Goal: Task Accomplishment & Management: Use online tool/utility

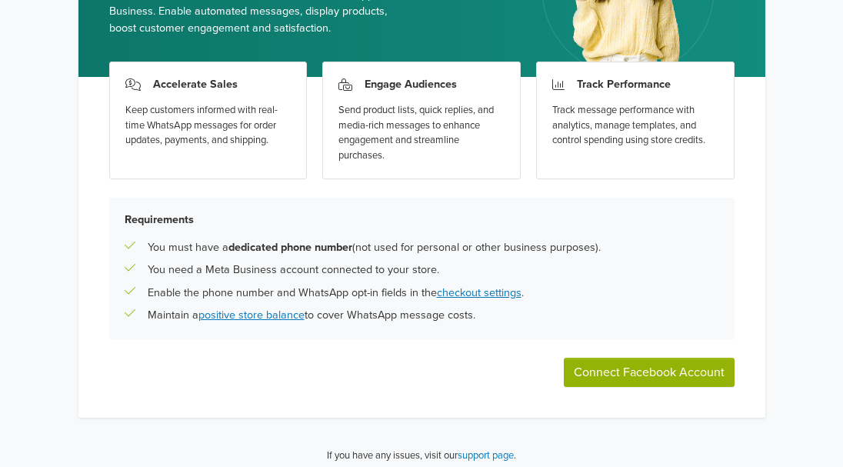
scroll to position [187, 0]
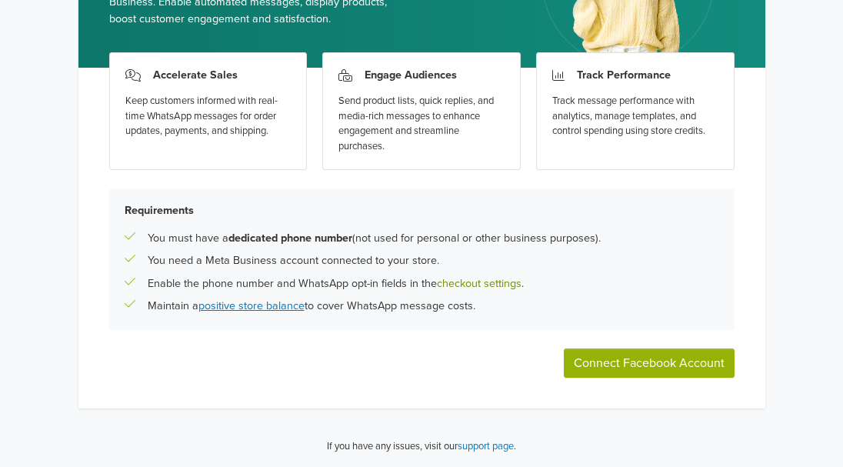
click at [455, 282] on link "checkout settings" at bounding box center [479, 283] width 85 height 13
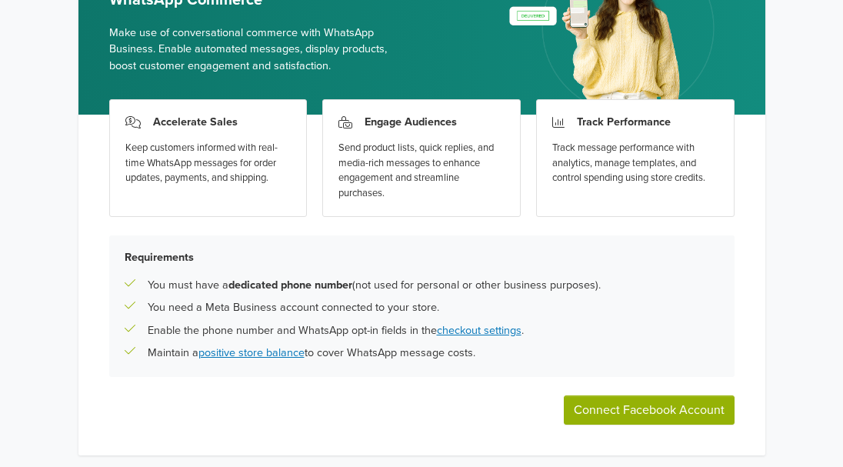
scroll to position [187, 0]
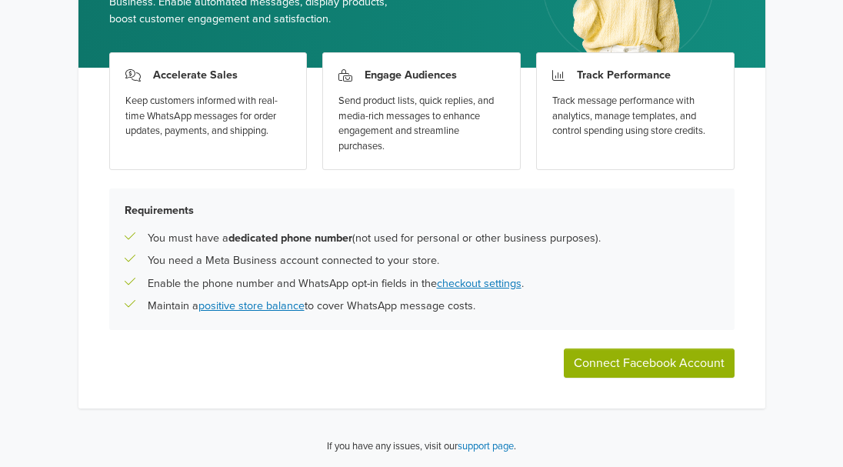
click at [632, 370] on button "Connect Facebook Account" at bounding box center [649, 363] width 171 height 29
click at [599, 353] on button "Connect Facebook Account" at bounding box center [649, 363] width 171 height 29
click at [628, 351] on button "Connect Facebook Account" at bounding box center [649, 363] width 171 height 29
click at [628, 369] on button "Connect Facebook Account" at bounding box center [649, 363] width 171 height 29
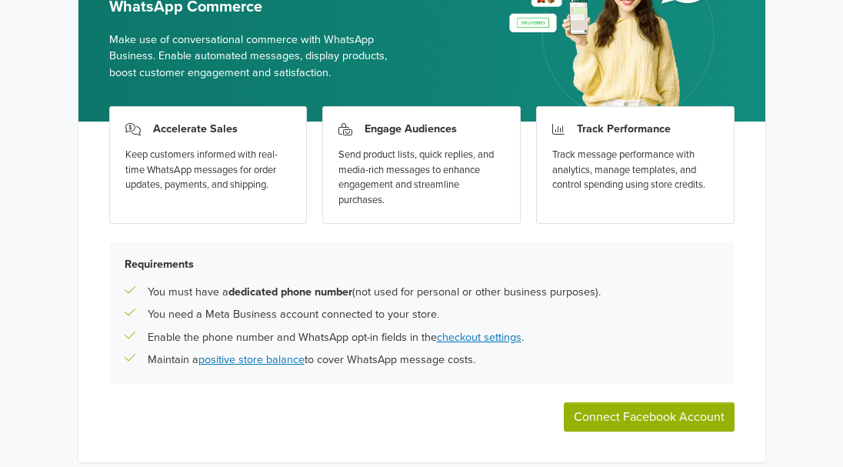
scroll to position [154, 0]
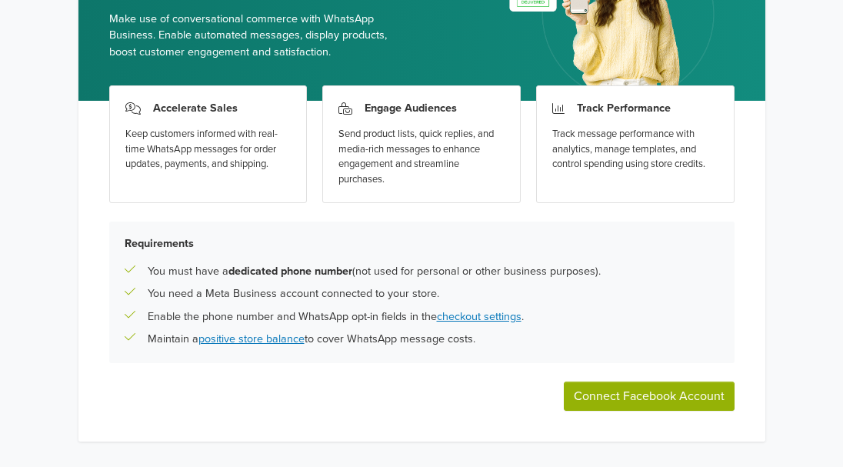
click at [639, 402] on button "Connect Facebook Account" at bounding box center [649, 396] width 171 height 29
click at [644, 395] on button "Connect Facebook Account" at bounding box center [649, 396] width 171 height 29
click at [645, 395] on button "Connect Facebook Account" at bounding box center [649, 396] width 171 height 29
click at [646, 395] on button "Connect Facebook Account" at bounding box center [649, 396] width 171 height 29
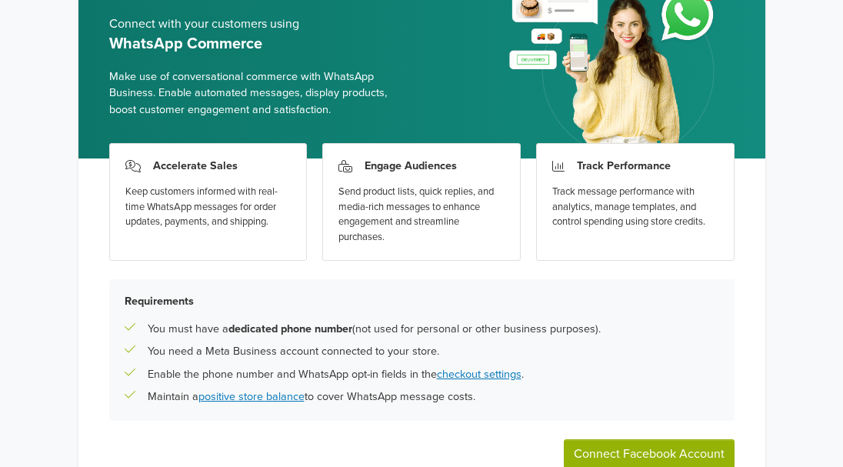
scroll to position [187, 0]
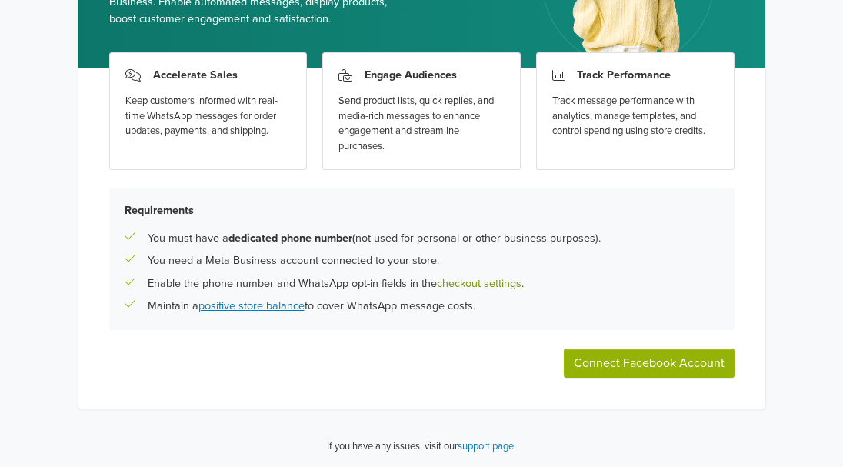
click at [464, 287] on link "checkout settings" at bounding box center [479, 283] width 85 height 13
click at [629, 364] on button "Connect Facebook Account" at bounding box center [649, 363] width 171 height 29
click at [482, 292] on p "Enable the phone number and WhatsApp opt-in fields in the checkout settings ." at bounding box center [336, 283] width 376 height 17
click at [481, 285] on link "checkout settings" at bounding box center [479, 283] width 85 height 13
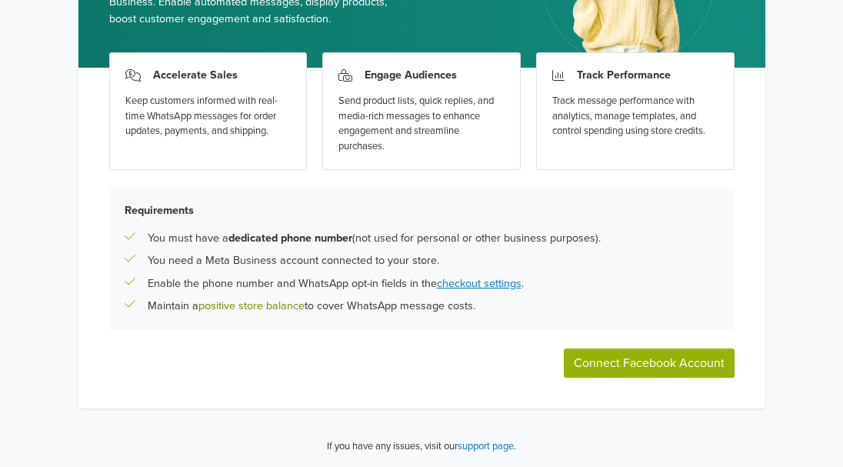
click at [245, 309] on link "positive store balance" at bounding box center [252, 305] width 106 height 13
